Goal: Navigation & Orientation: Find specific page/section

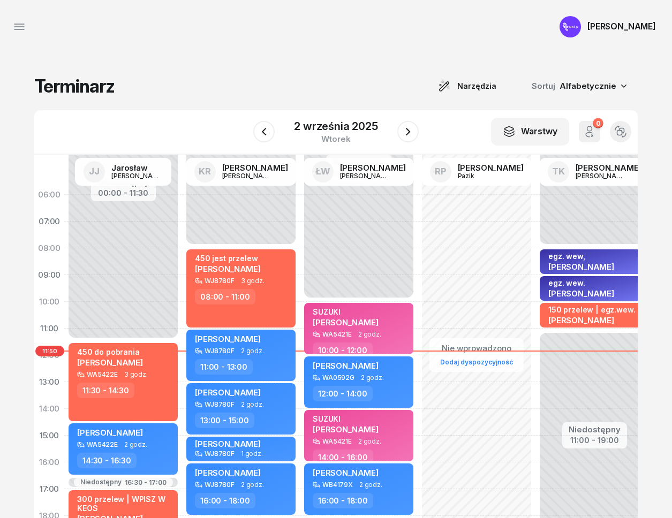
click at [14, 32] on icon "button" at bounding box center [19, 26] width 13 height 13
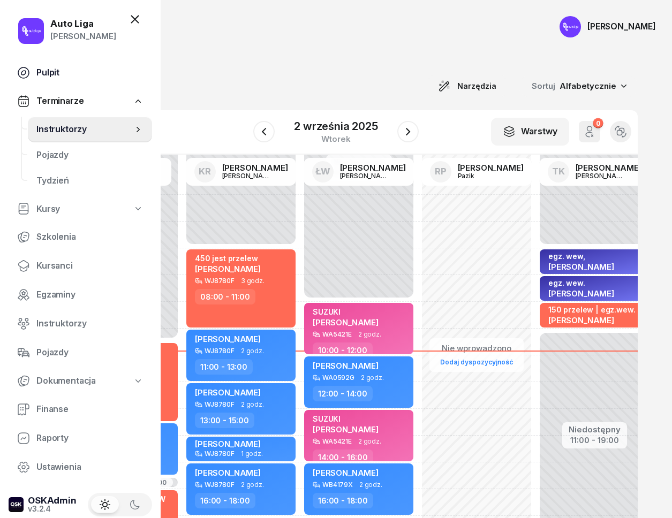
click at [37, 66] on span "Pulpit" at bounding box center [89, 73] width 107 height 14
